Goal: Task Accomplishment & Management: Manage account settings

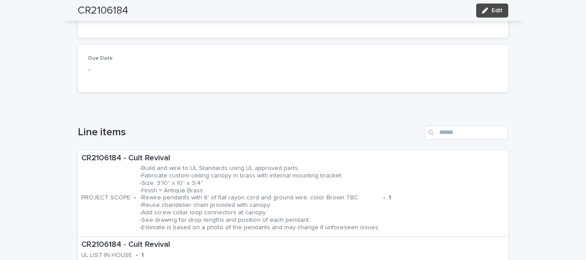
scroll to position [191, 0]
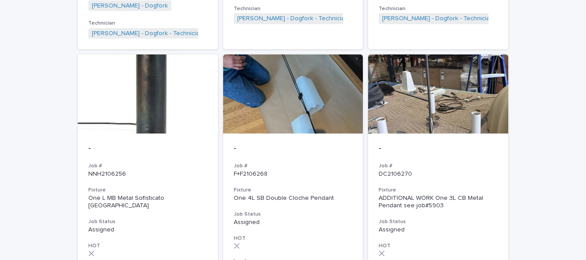
scroll to position [1186, 0]
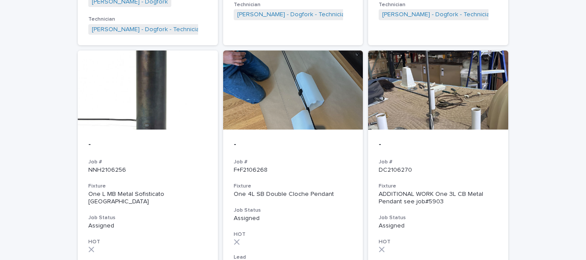
click at [276, 167] on p "F+F2106268" at bounding box center [293, 170] width 119 height 7
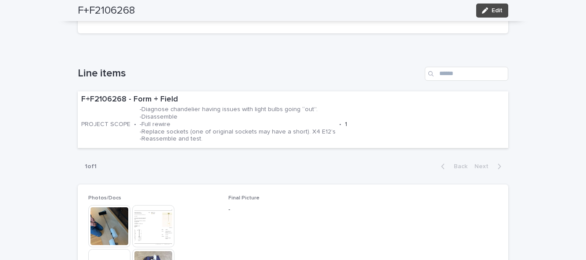
scroll to position [251, 0]
